Goal: Task Accomplishment & Management: Manage account settings

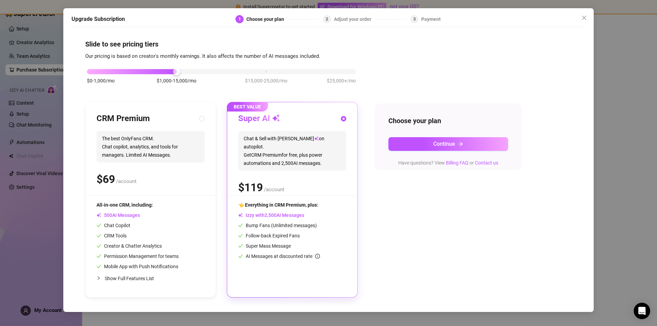
click at [356, 20] on div "Adjust your order" at bounding box center [354, 19] width 41 height 8
click at [420, 22] on div "3 Payment" at bounding box center [425, 19] width 30 height 8
click at [581, 20] on span "Close" at bounding box center [584, 17] width 11 height 5
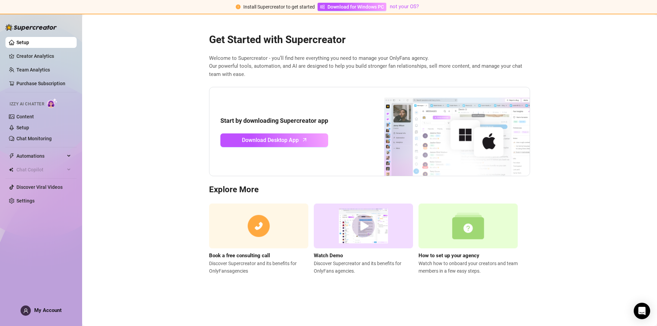
drag, startPoint x: 588, startPoint y: 70, endPoint x: 536, endPoint y: 63, distance: 52.1
click at [590, 68] on main "Get Started with Supercreator Welcome to Supercreator - you’ll find here everyt…" at bounding box center [369, 170] width 575 height 312
click at [35, 199] on link "Settings" at bounding box center [25, 200] width 18 height 5
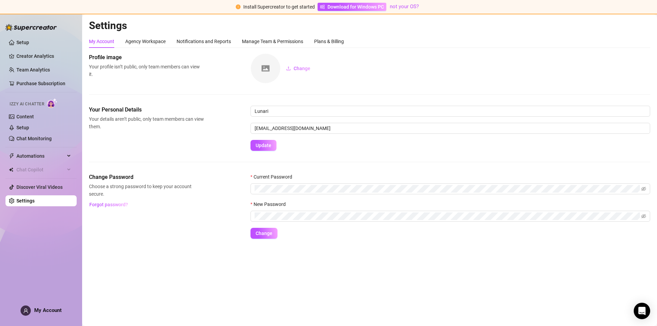
click at [29, 312] on span at bounding box center [26, 311] width 10 height 10
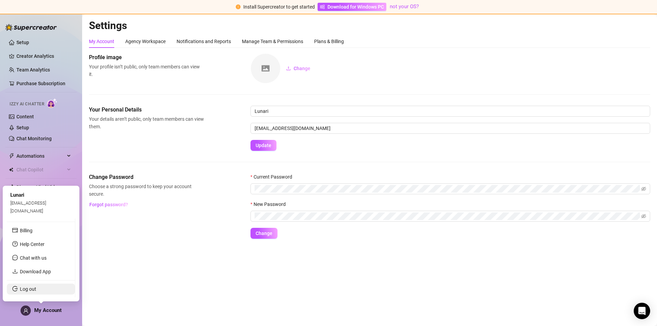
click at [32, 292] on link "Log out" at bounding box center [28, 288] width 16 height 5
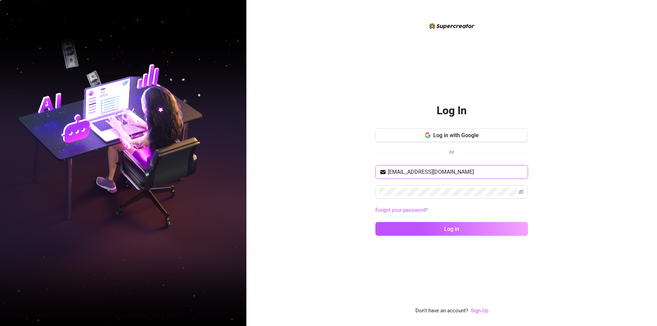
click at [480, 169] on input "[EMAIL_ADDRESS][DOMAIN_NAME]" at bounding box center [456, 172] width 136 height 8
drag, startPoint x: 482, startPoint y: 169, endPoint x: 343, endPoint y: 143, distance: 141.4
click at [289, 155] on div "Log In Log in with Google or [EMAIL_ADDRESS][DOMAIN_NAME] Forgot your password?…" at bounding box center [451, 163] width 411 height 326
type input "[EMAIL_ADDRESS][DOMAIN_NAME]"
click at [520, 193] on icon "eye-invisible" at bounding box center [520, 191] width 5 height 5
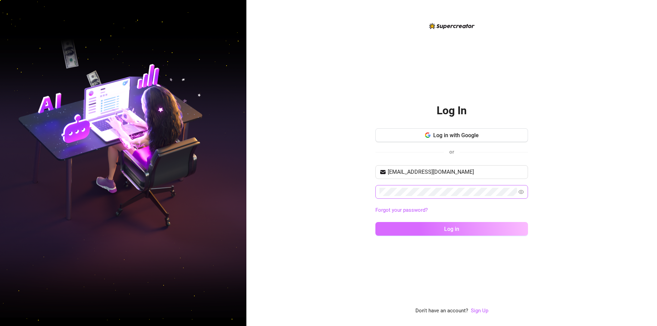
click at [395, 230] on button "Log in" at bounding box center [451, 229] width 153 height 14
